Goal: Information Seeking & Learning: Learn about a topic

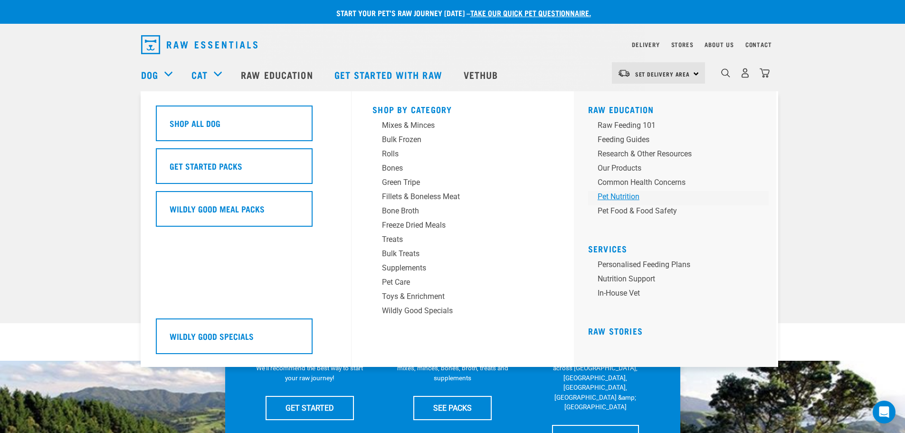
click at [614, 198] on div "Pet Nutrition" at bounding box center [672, 196] width 148 height 11
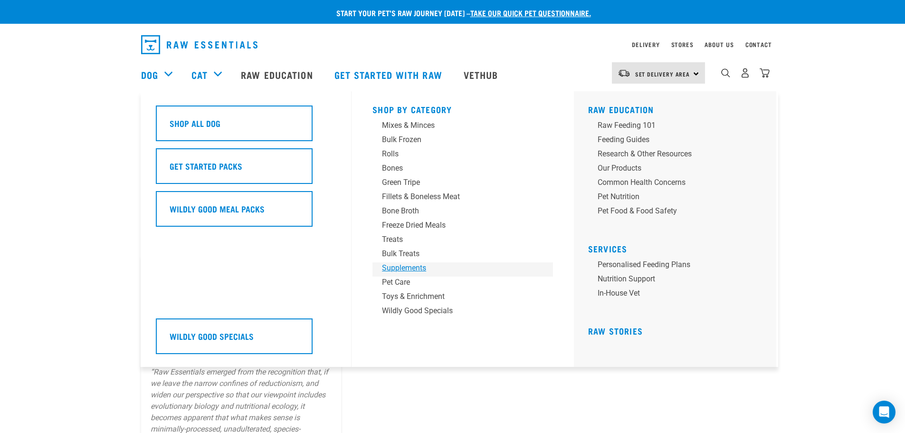
click at [401, 268] on div "Supplements" at bounding box center [456, 267] width 148 height 11
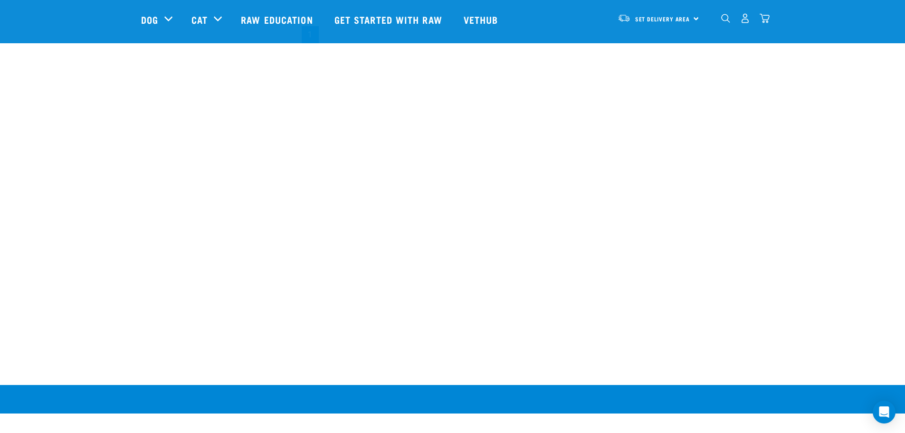
scroll to position [998, 0]
